Goal: Task Accomplishment & Management: Manage account settings

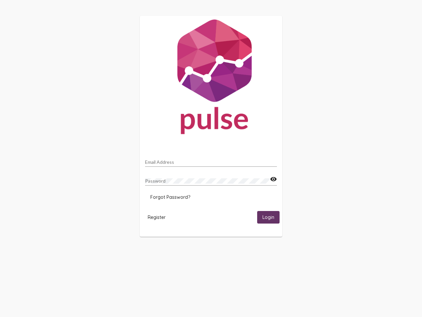
click at [211, 160] on input "Email Address" at bounding box center [211, 161] width 132 height 5
click at [274, 179] on mat-icon "visibility" at bounding box center [273, 179] width 7 height 8
click at [170, 197] on span "Forgot Password?" at bounding box center [170, 197] width 40 height 6
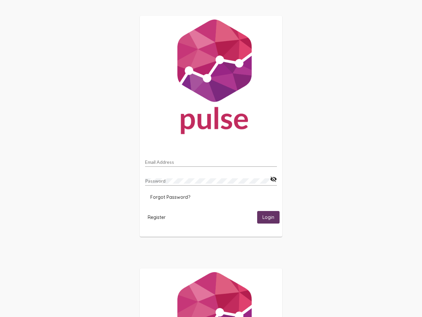
click at [157, 217] on span "Register" at bounding box center [157, 217] width 18 height 6
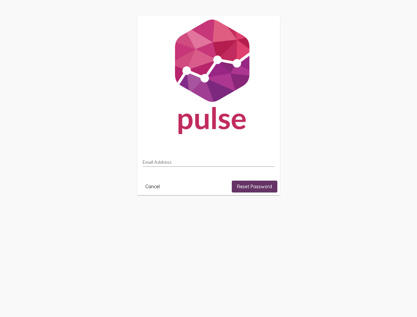
click at [269, 211] on html "Email Address Cancel Reset Password" at bounding box center [208, 105] width 417 height 211
